Goal: Task Accomplishment & Management: Use online tool/utility

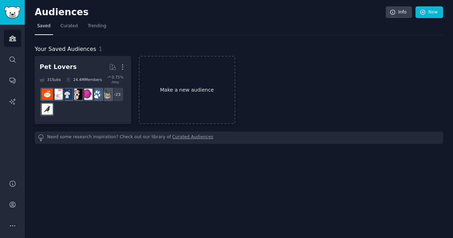
click at [195, 95] on link "Make a new audience" at bounding box center [187, 90] width 97 height 68
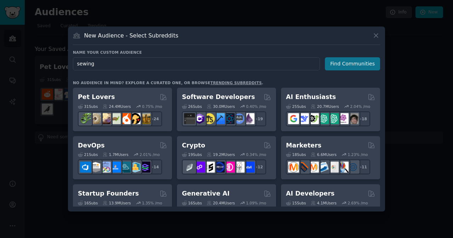
type input "sewing"
click at [337, 64] on button "Find Communities" at bounding box center [352, 63] width 55 height 13
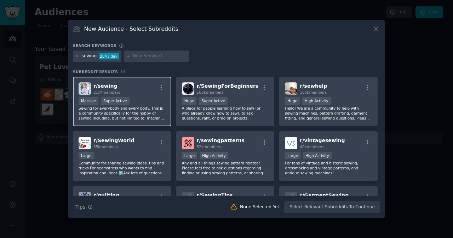
click at [137, 99] on div "Massive Super Active" at bounding box center [122, 101] width 87 height 9
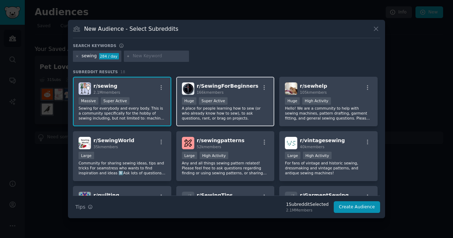
click at [238, 106] on p "A place for people learning how to sew (or who already know how to sew), to ask…" at bounding box center [225, 113] width 87 height 15
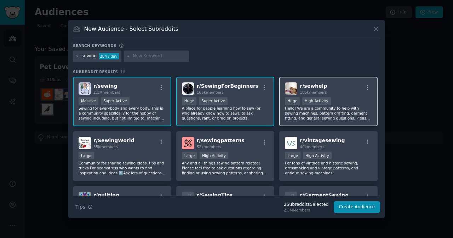
click at [330, 107] on p "Hello! We are a community to help with sewing machines, pattern drafting, garme…" at bounding box center [328, 113] width 87 height 15
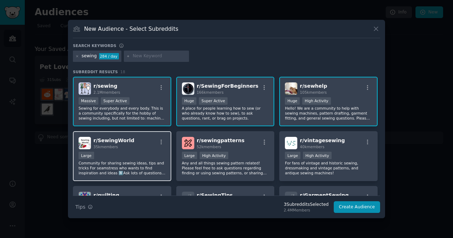
click at [157, 165] on p "Community for sharing sewing ideas, tips and tricks For seamstress who wants to…" at bounding box center [122, 168] width 87 height 15
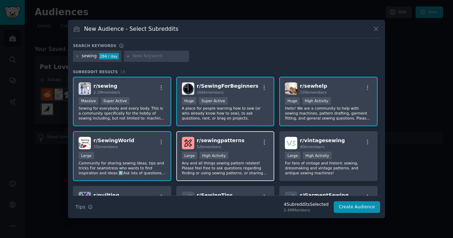
click at [229, 167] on p "Any and all things sewing pattern related! Please feel free to ask questions re…" at bounding box center [225, 168] width 87 height 15
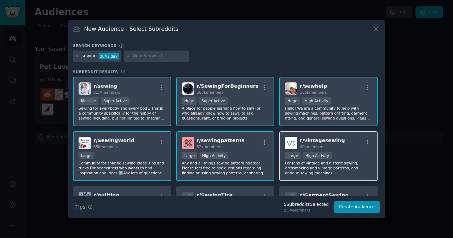
click at [324, 167] on p "For fans of vintage and historic sewing, dressmaking and vintage patterns, and …" at bounding box center [328, 168] width 87 height 15
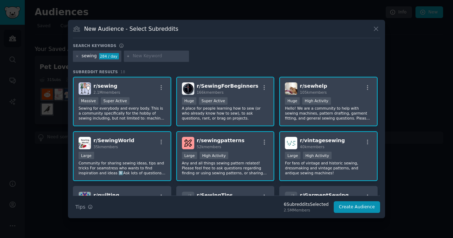
scroll to position [106, 0]
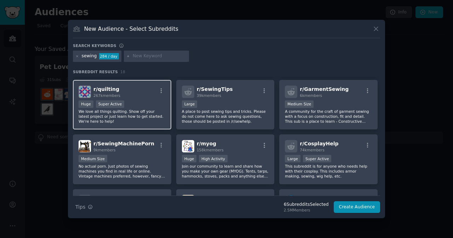
click at [147, 121] on p "We love all things quilting. Show off your latest project or just learn how to …" at bounding box center [122, 116] width 87 height 15
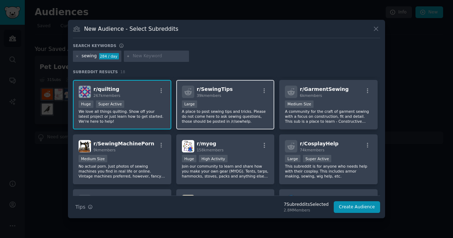
click at [223, 120] on p "A place to post sewing tips and tricks. Please do not come here to ask sewing q…" at bounding box center [225, 116] width 87 height 15
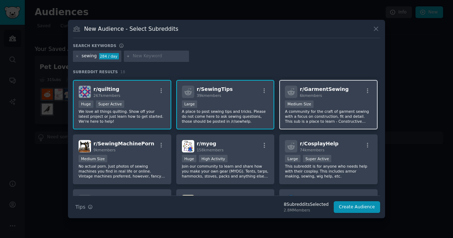
click at [306, 114] on p "A community for the craft of garment sewing with a focus on construction, fit a…" at bounding box center [328, 116] width 87 height 15
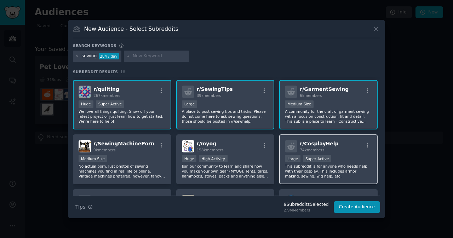
scroll to position [212, 0]
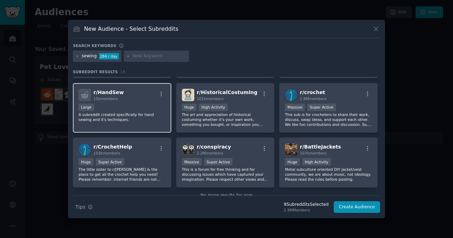
click at [150, 123] on div "r/ HandSew 15k members Large A subreddit created specifically for hand sewing a…" at bounding box center [122, 108] width 98 height 50
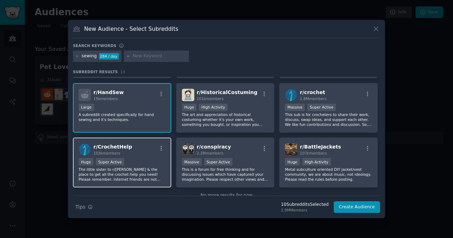
scroll to position [229, 0]
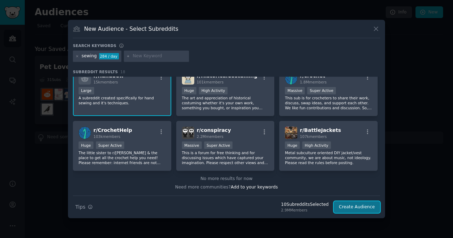
click at [367, 208] on button "Create Audience" at bounding box center [357, 207] width 47 height 12
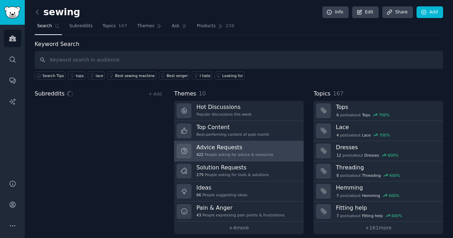
click at [260, 156] on div "422 People asking for advice & resources" at bounding box center [234, 154] width 77 height 5
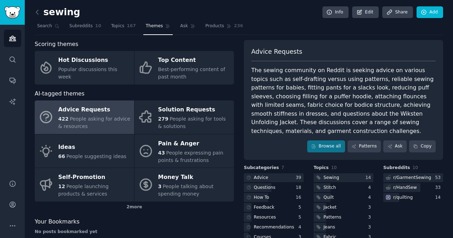
scroll to position [35, 0]
